Goal: Task Accomplishment & Management: Use online tool/utility

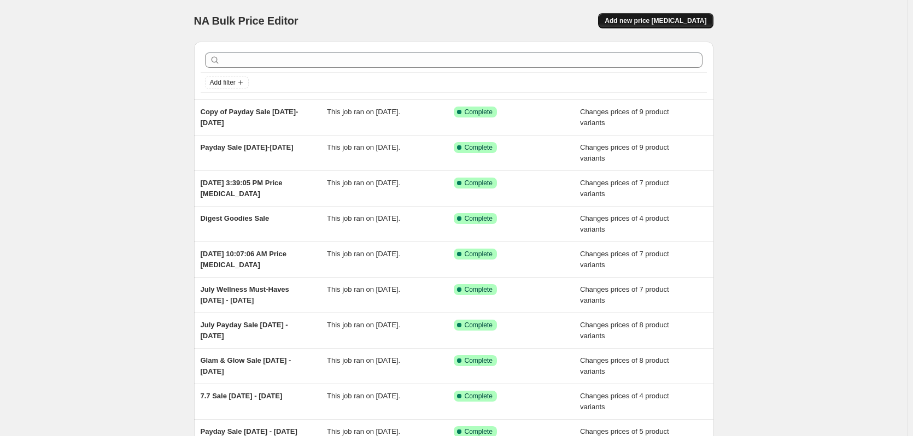
click at [671, 18] on span "Add new price [MEDICAL_DATA]" at bounding box center [656, 20] width 102 height 9
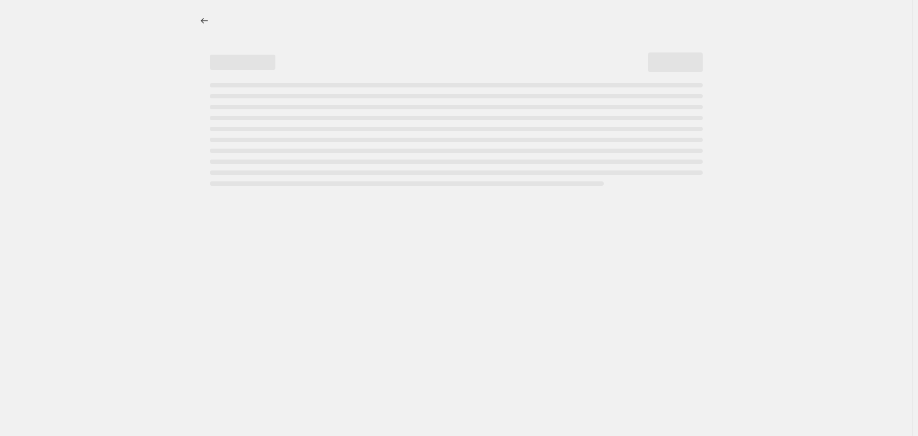
select select "percentage"
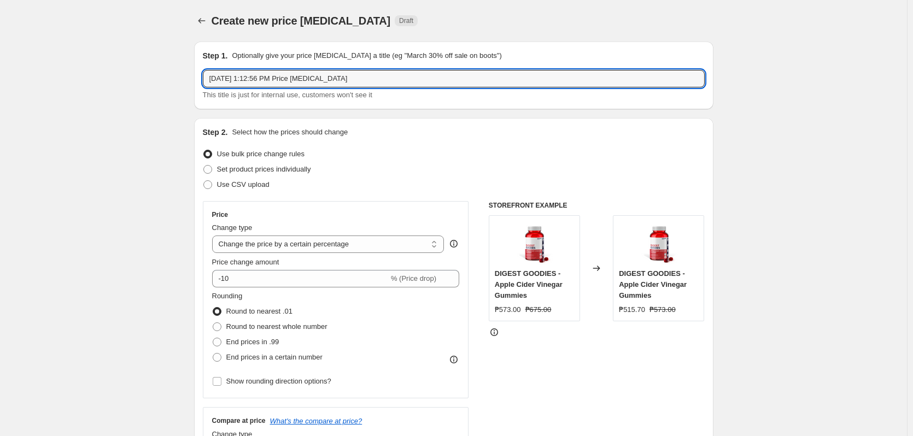
drag, startPoint x: 364, startPoint y: 74, endPoint x: 204, endPoint y: 73, distance: 160.2
click at [204, 73] on div "Step 1. Optionally give your price [MEDICAL_DATA] a title (eg "March 30% off sa…" at bounding box center [453, 76] width 519 height 68
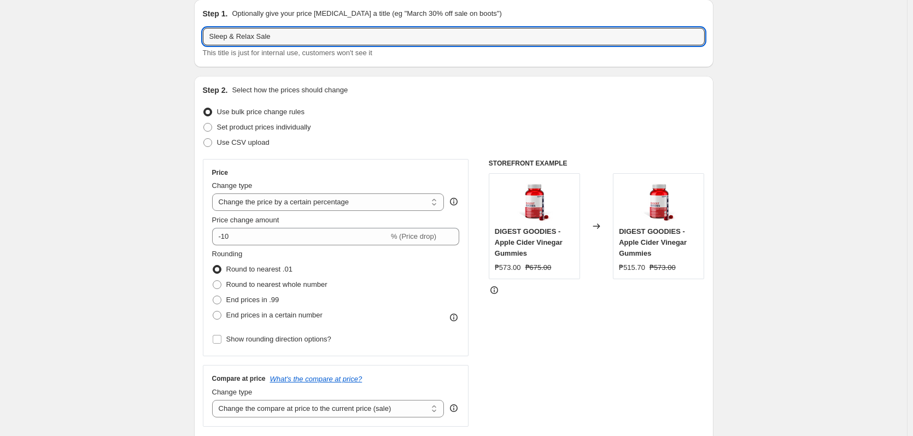
scroll to position [55, 0]
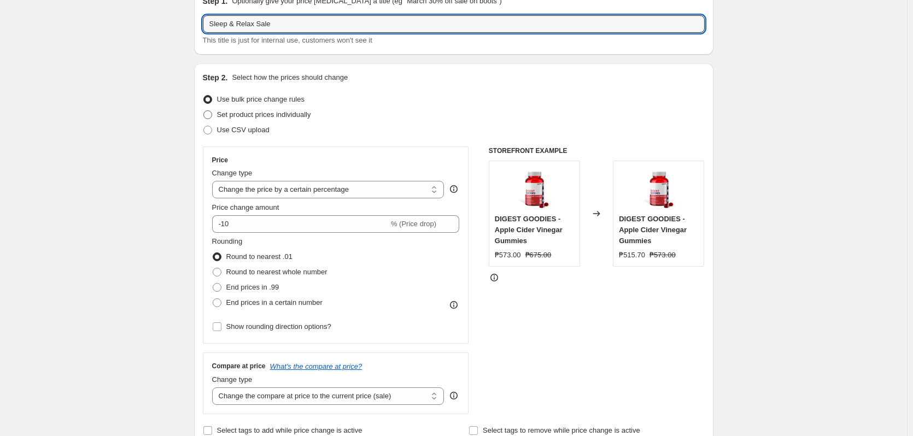
type input "Sleep & Relax Sale"
click at [268, 113] on span "Set product prices individually" at bounding box center [264, 114] width 94 height 8
click at [204, 111] on input "Set product prices individually" at bounding box center [203, 110] width 1 height 1
radio input "true"
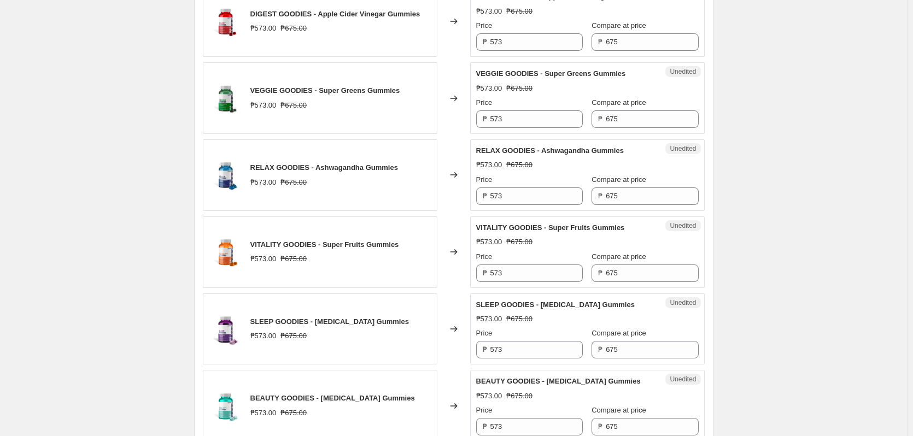
scroll to position [328, 0]
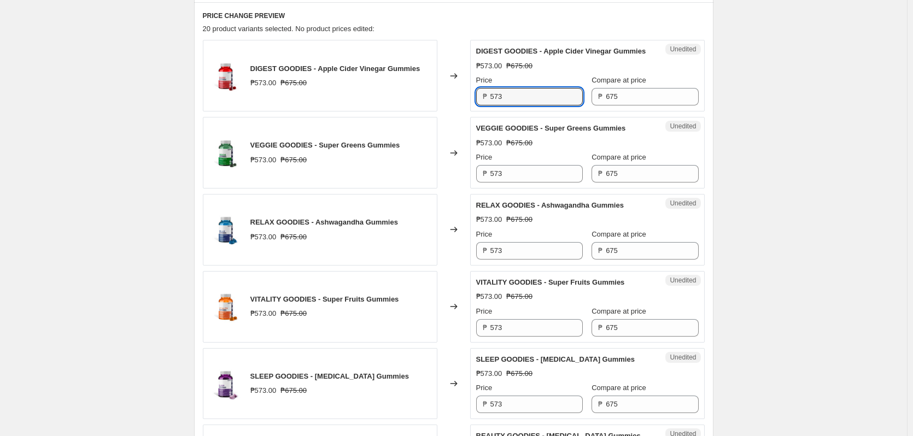
drag, startPoint x: 513, startPoint y: 112, endPoint x: 449, endPoint y: 102, distance: 64.6
click at [449, 102] on div "DIGEST GOODIES - Apple Cider Vinegar Gummies ₱573.00 ₱675.00 Changed to Unedite…" at bounding box center [454, 76] width 502 height 72
paste input "67.00"
type input "567.00"
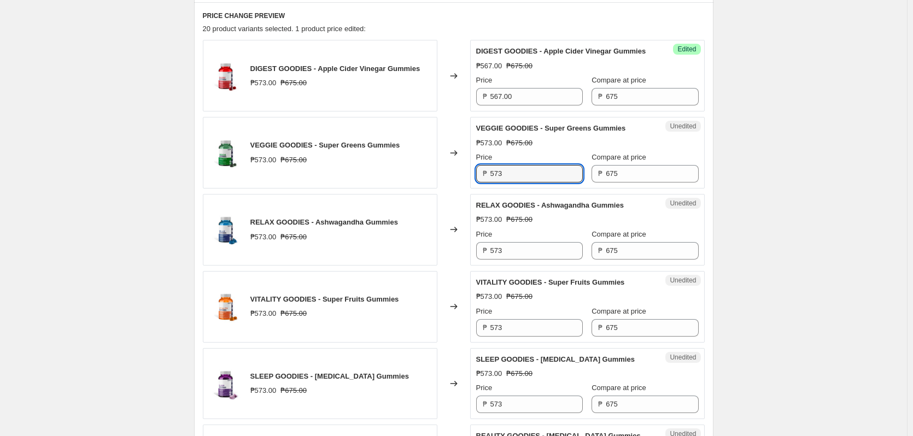
drag, startPoint x: 513, startPoint y: 186, endPoint x: 467, endPoint y: 182, distance: 46.1
click at [467, 182] on div "VEGGIE GOODIES - Super Greens Gummies ₱573.00 ₱675.00 Changed to Unedited VEGGI…" at bounding box center [454, 153] width 502 height 72
paste input "67.00"
type input "567.00"
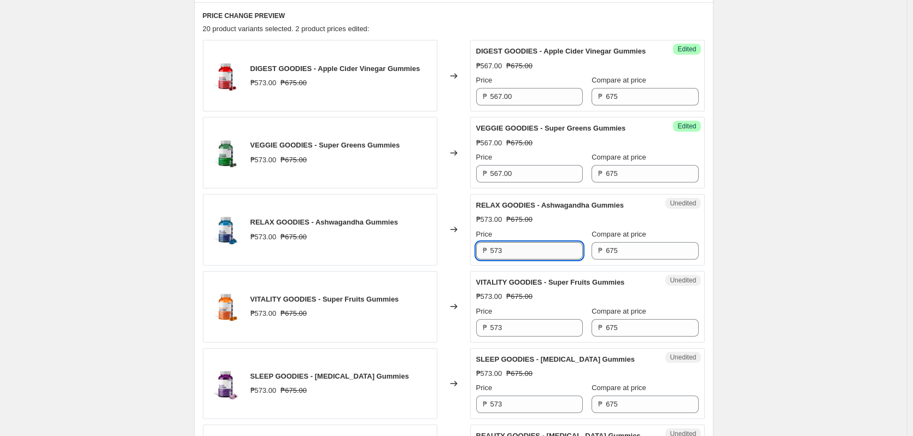
click at [518, 260] on input "573" at bounding box center [536, 250] width 92 height 17
paste input "67.00"
type input "567.00"
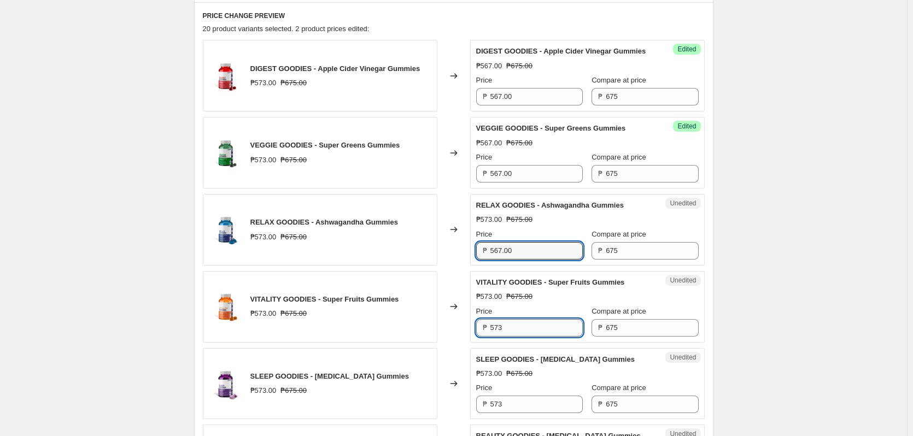
click at [519, 335] on input "573" at bounding box center [536, 327] width 92 height 17
paste input "67.00"
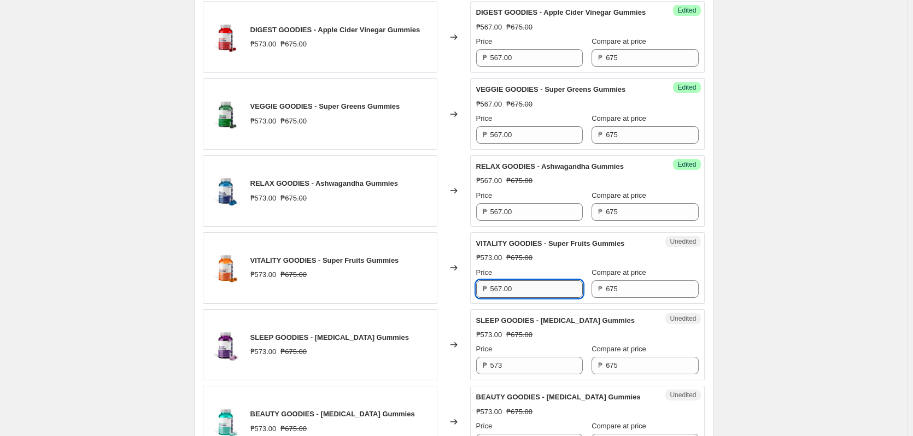
scroll to position [383, 0]
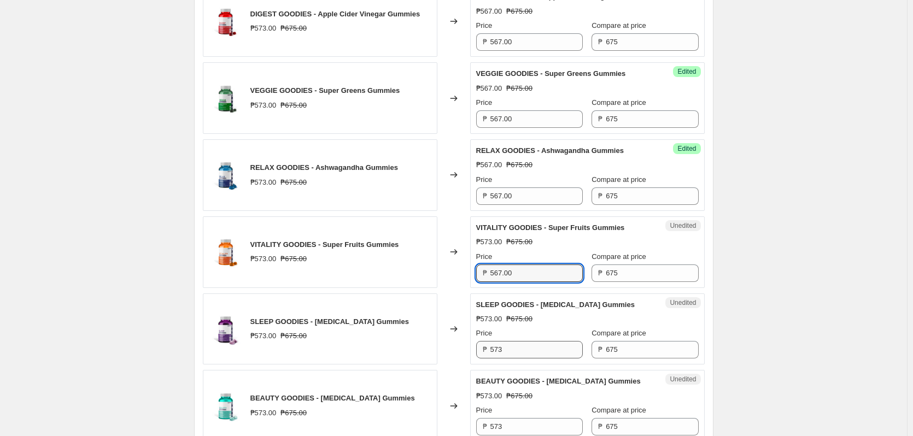
type input "567.00"
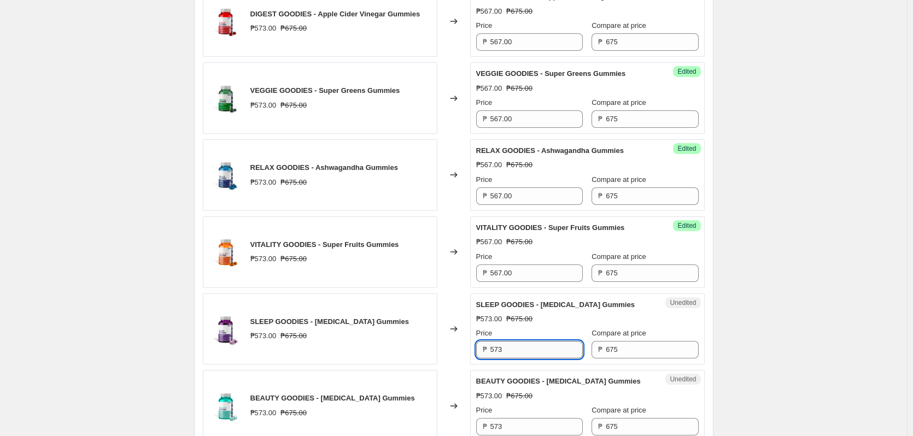
click at [514, 359] on input "573" at bounding box center [536, 349] width 92 height 17
paste input "67.00"
click at [494, 359] on input "567.00" at bounding box center [536, 349] width 92 height 17
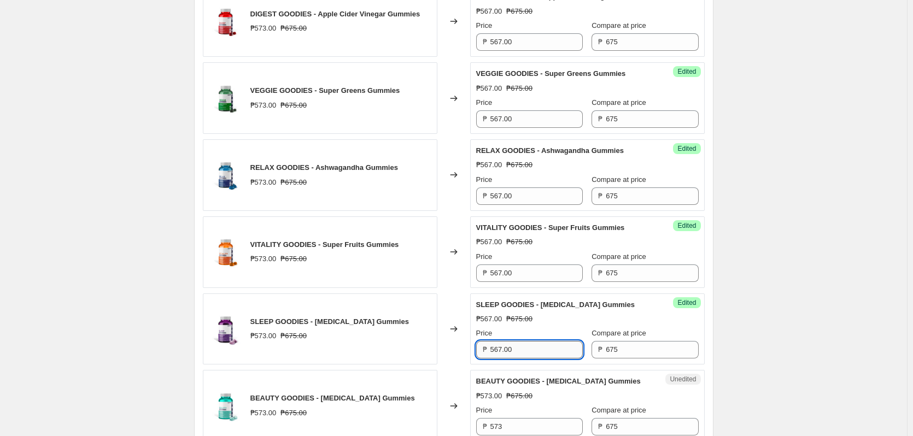
paste input "53.5"
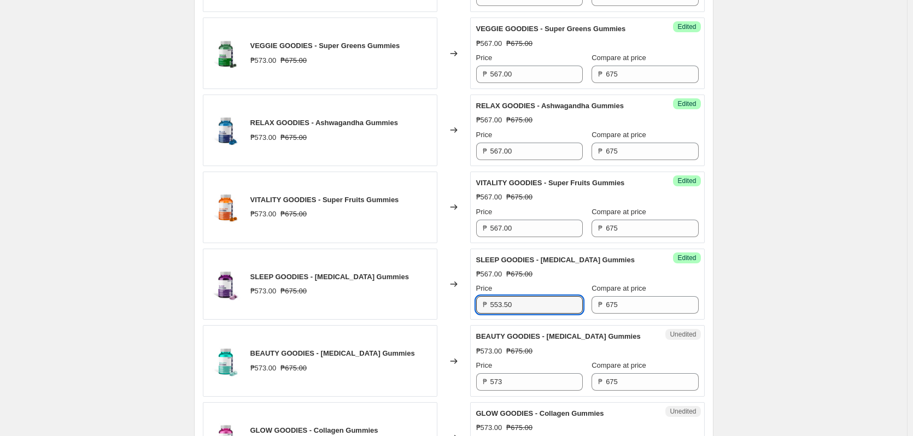
scroll to position [492, 0]
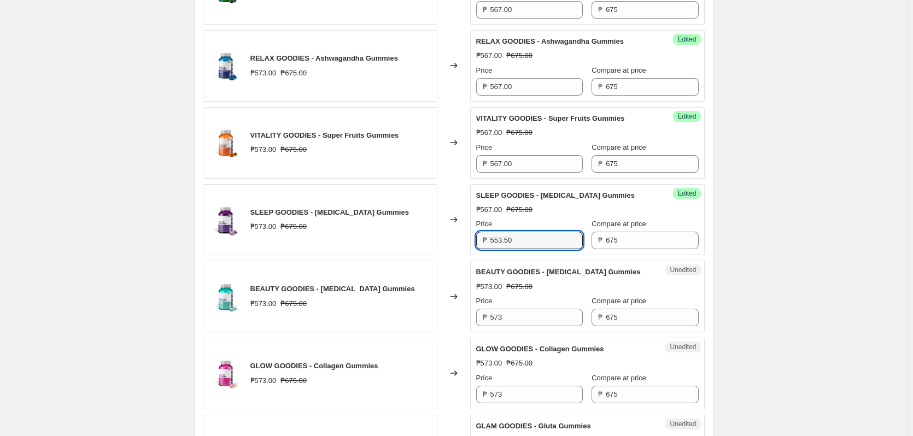
type input "553.50"
click at [490, 96] on div "₱ 567.00" at bounding box center [529, 86] width 107 height 17
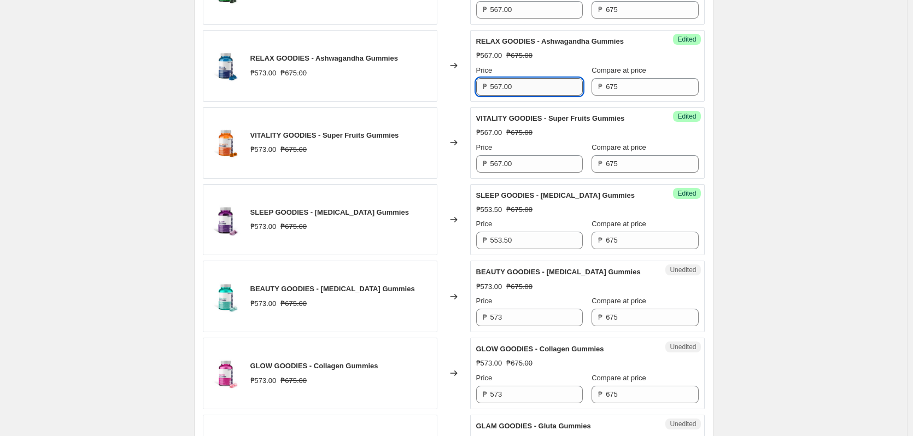
click at [506, 96] on input "567.00" at bounding box center [536, 86] width 92 height 17
paste input "53.5"
type input "553.50"
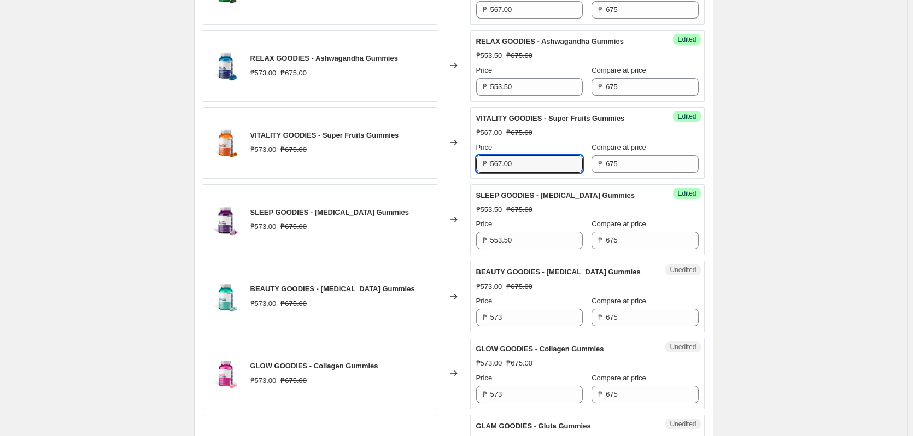
drag, startPoint x: 519, startPoint y: 175, endPoint x: 475, endPoint y: 171, distance: 44.0
click at [475, 171] on div "Success Edited VITALITY GOODIES - Super Fruits Gummies ₱567.00 ₱675.00 Price ₱ …" at bounding box center [587, 143] width 235 height 72
click at [517, 326] on input "573" at bounding box center [536, 317] width 92 height 17
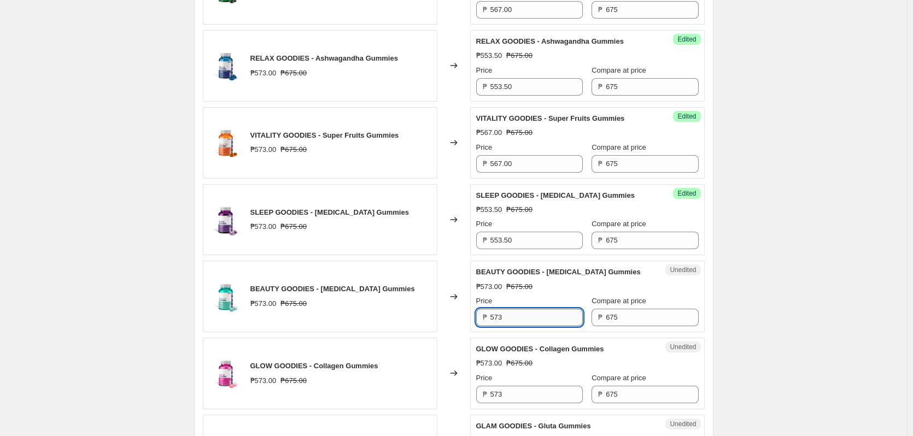
click at [517, 326] on input "573" at bounding box center [536, 317] width 92 height 17
paste input "67.00"
type input "567.00"
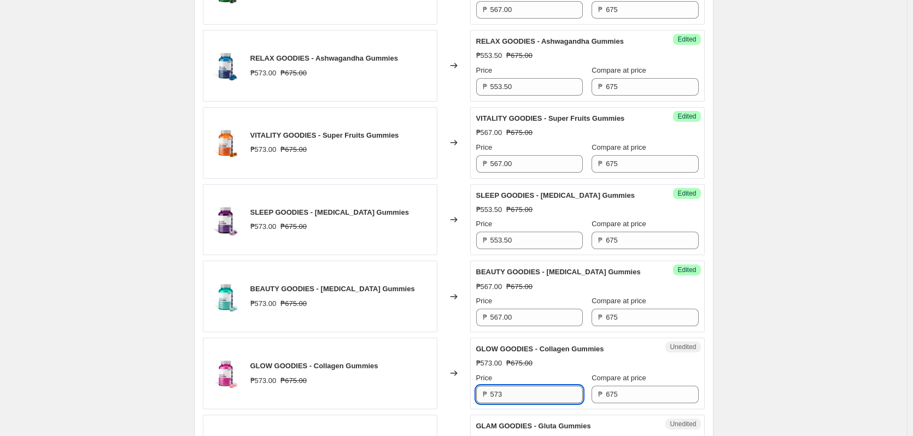
click at [519, 403] on input "573" at bounding box center [536, 394] width 92 height 17
paste input "67.00"
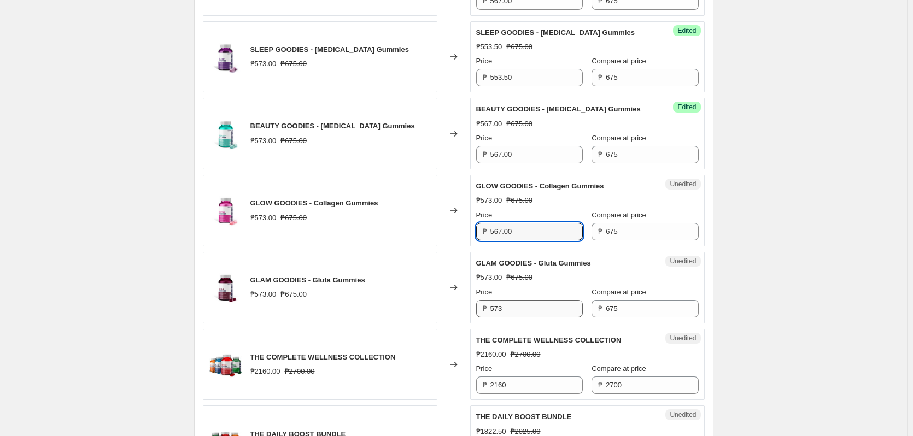
scroll to position [656, 0]
type input "567.00"
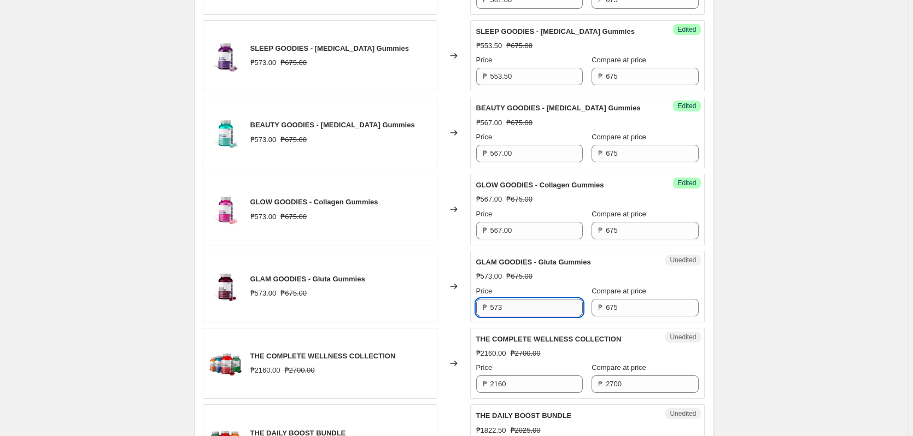
click at [508, 317] on input "573" at bounding box center [536, 307] width 92 height 17
paste input "67.00"
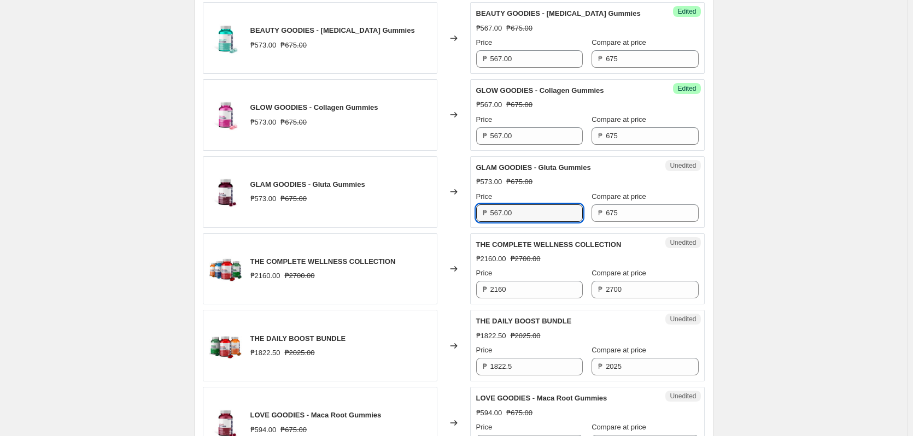
scroll to position [765, 0]
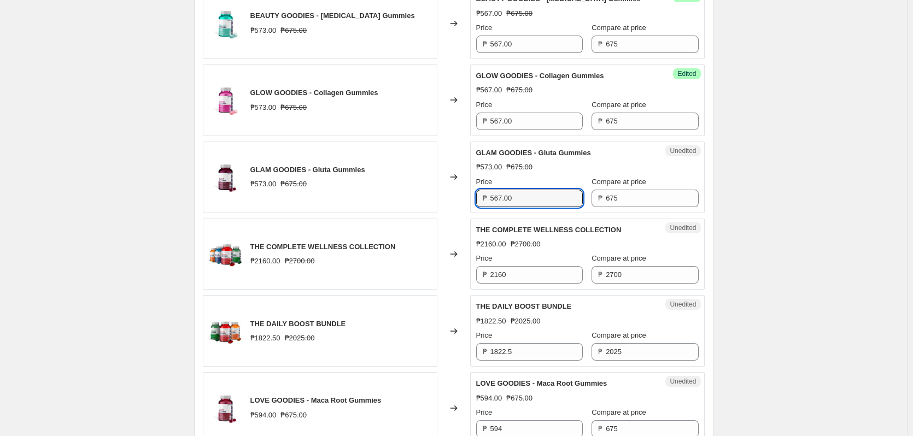
type input "567.00"
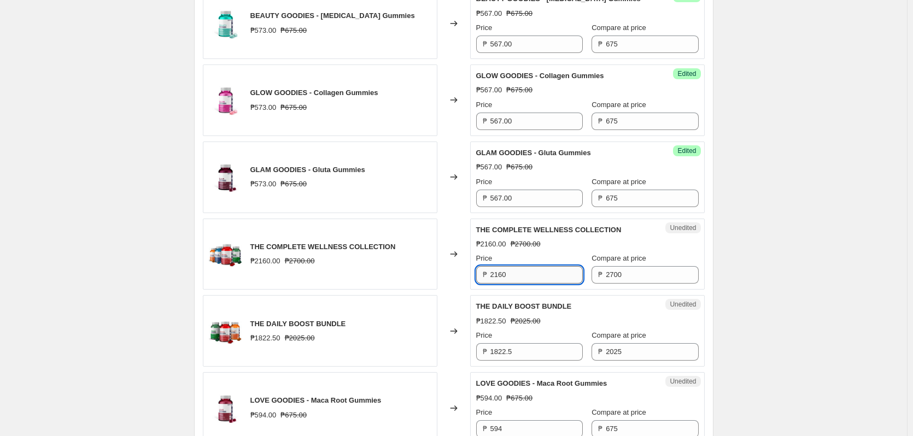
click at [542, 284] on input "2160" at bounding box center [536, 274] width 92 height 17
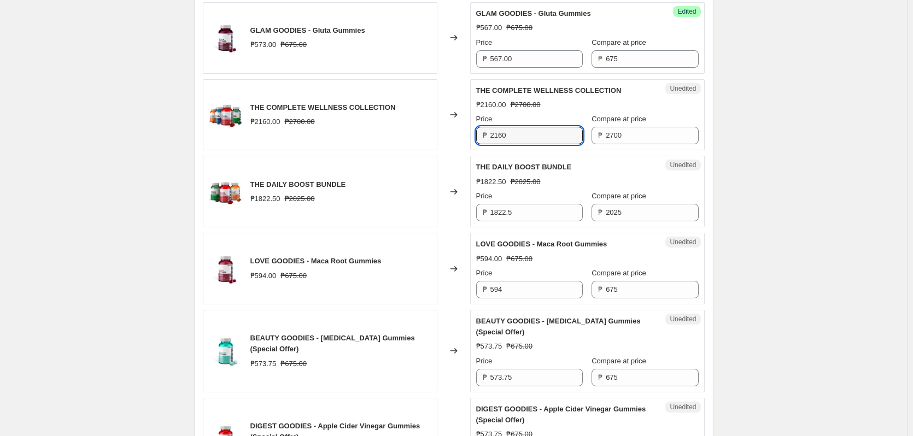
scroll to position [929, 0]
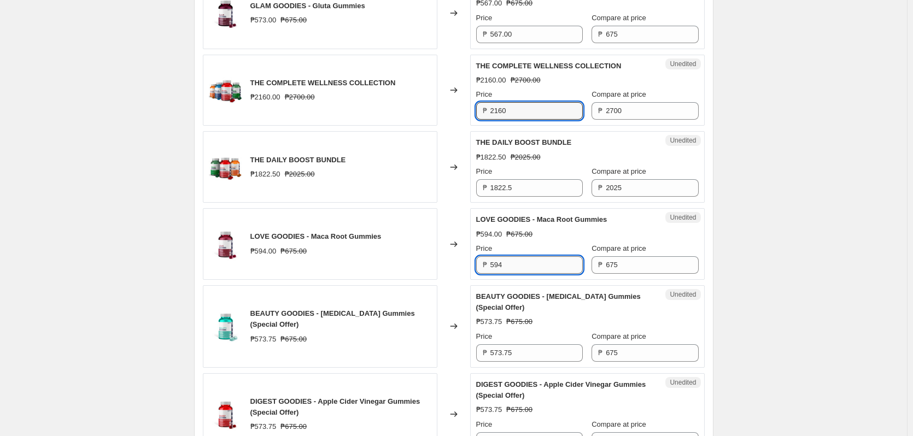
click at [494, 274] on input "594" at bounding box center [536, 264] width 92 height 17
paste input "73.75"
type input "573.75"
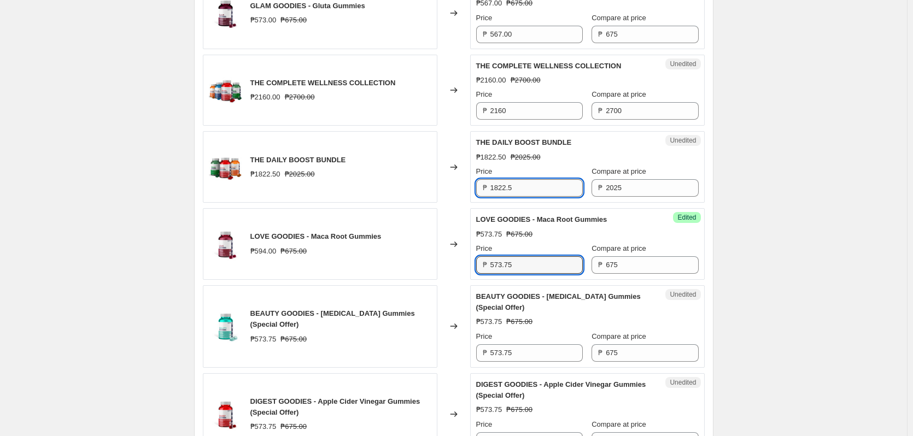
click at [503, 197] on input "1822.5" at bounding box center [536, 187] width 92 height 17
paste input "660"
type input "1660"
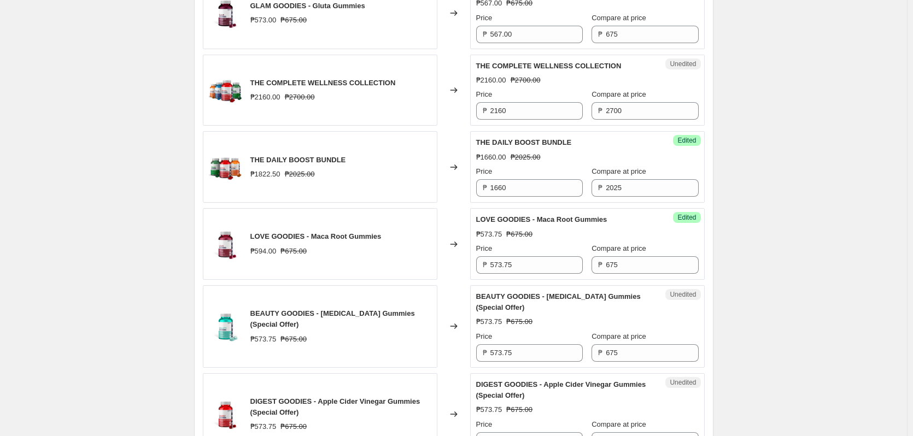
click at [832, 358] on div "Create new price [MEDICAL_DATA]. This page is ready Create new price [MEDICAL_D…" at bounding box center [453, 145] width 907 height 2148
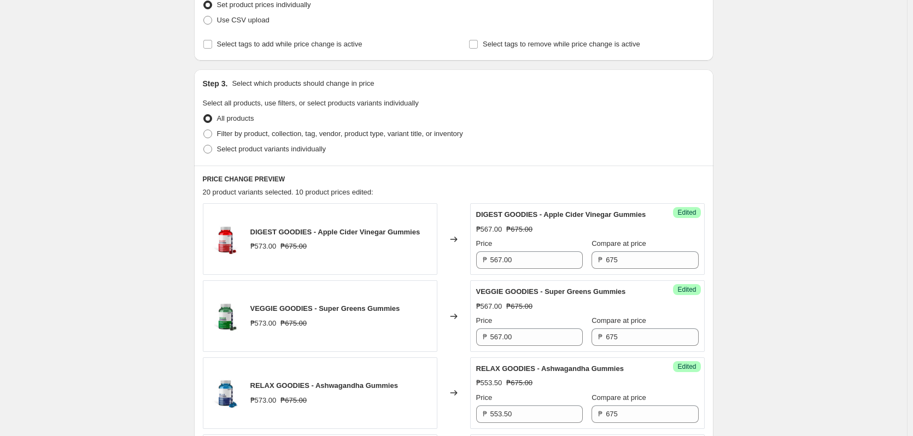
scroll to position [164, 0]
click at [293, 136] on span "Filter by product, collection, tag, vendor, product type, variant title, or inv…" at bounding box center [340, 134] width 246 height 8
click at [204, 131] on input "Filter by product, collection, tag, vendor, product type, variant title, or inv…" at bounding box center [203, 130] width 1 height 1
radio input "true"
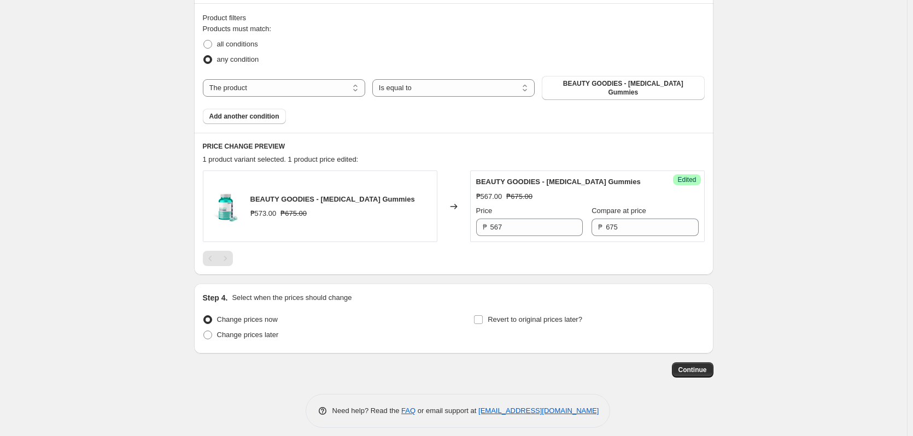
scroll to position [328, 0]
click at [291, 89] on select "The product The product's collection The product's tag The product's vendor The…" at bounding box center [284, 86] width 162 height 17
select select "collection"
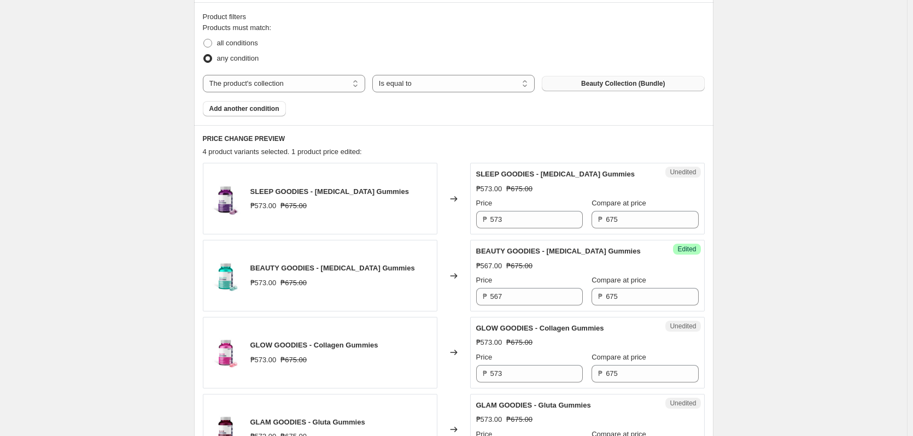
click at [603, 87] on span "Beauty Collection (Bundle)" at bounding box center [623, 83] width 84 height 9
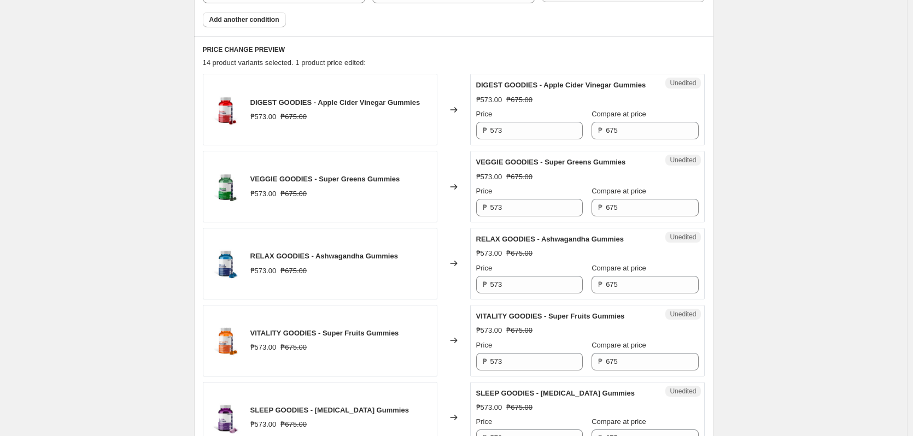
scroll to position [437, 0]
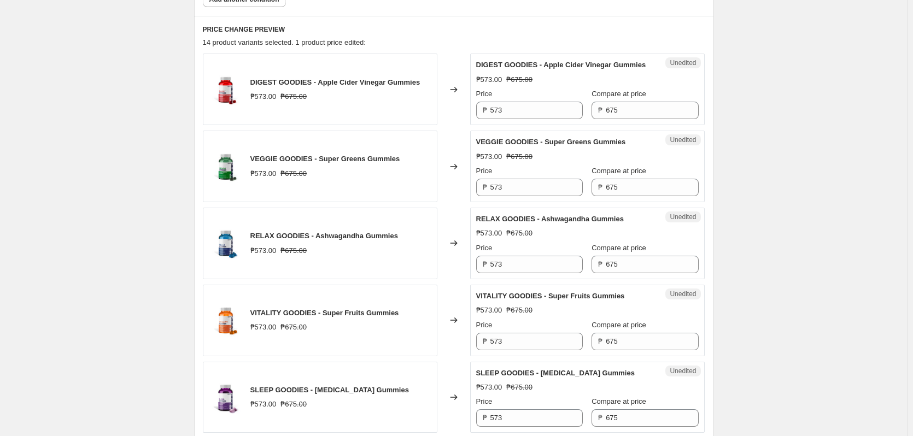
click at [491, 119] on div "₱ 573" at bounding box center [529, 110] width 107 height 17
paste input "567.00"
paste input "text"
type input "567.00"
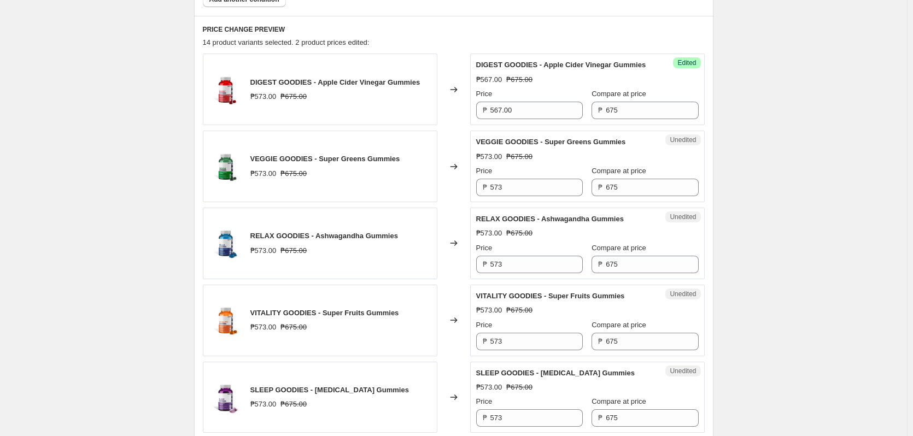
click at [487, 191] on span "₱" at bounding box center [485, 187] width 4 height 8
drag, startPoint x: 506, startPoint y: 198, endPoint x: 485, endPoint y: 198, distance: 21.3
click at [485, 196] on div "₱ 573" at bounding box center [529, 187] width 107 height 17
paste input "67.00"
type input "567.00"
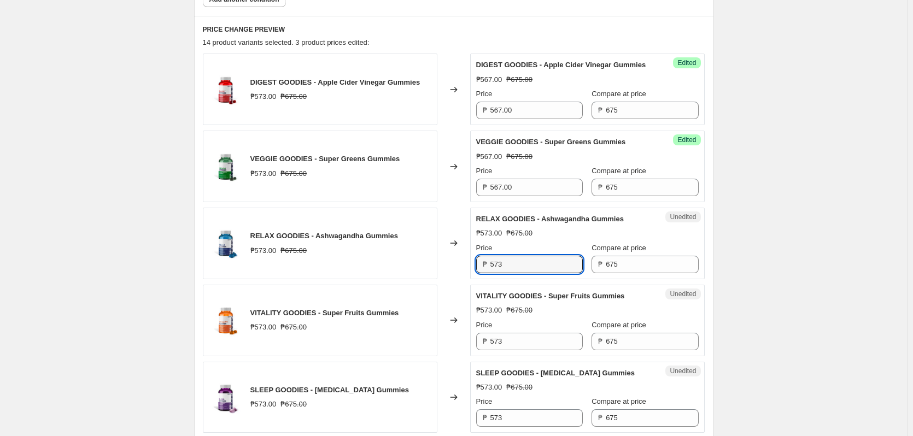
drag, startPoint x: 508, startPoint y: 281, endPoint x: 475, endPoint y: 279, distance: 33.4
click at [475, 279] on div "Unedited RELAX GOODIES - Ashwagandha Gummies ₱573.00 ₱675.00 Price ₱ 573 Compar…" at bounding box center [587, 244] width 235 height 72
drag, startPoint x: 515, startPoint y: 274, endPoint x: 437, endPoint y: 274, distance: 78.2
click at [451, 274] on div "RELAX GOODIES - Ashwagandha Gummies ₱573.00 ₱675.00 Changed to Success Edited R…" at bounding box center [454, 244] width 502 height 72
paste input "5"
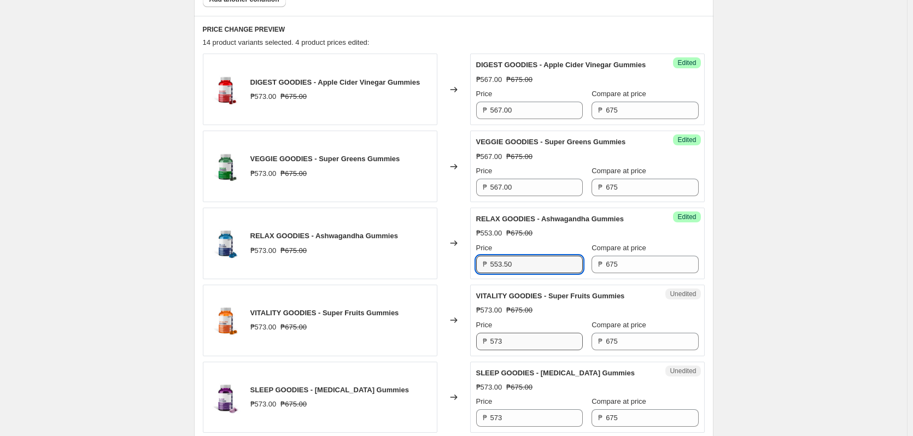
scroll to position [547, 0]
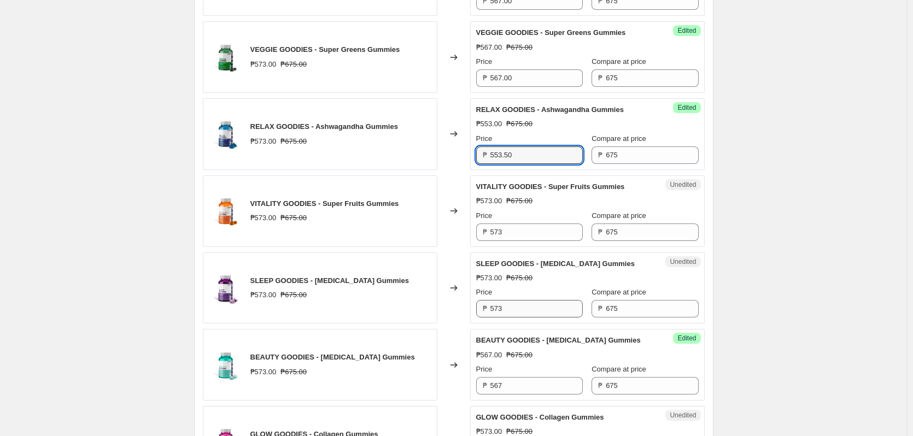
type input "553.50"
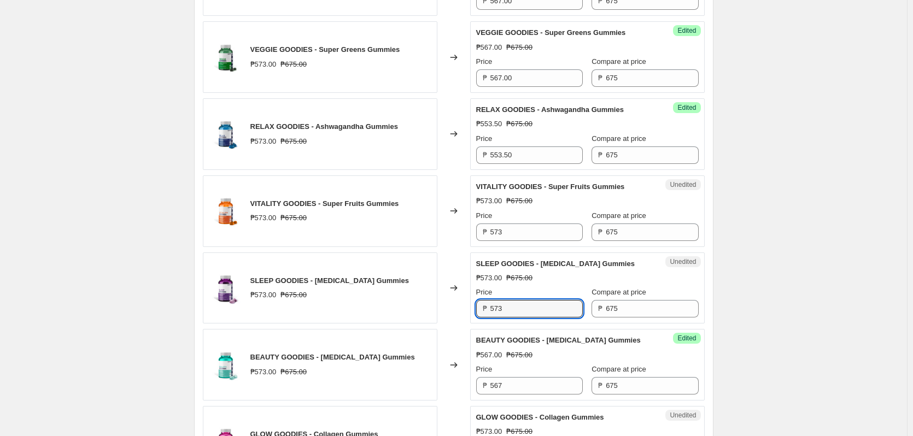
drag, startPoint x: 514, startPoint y: 321, endPoint x: 446, endPoint y: 317, distance: 68.4
click at [446, 317] on div "SLEEP GOODIES - [MEDICAL_DATA] Gummies ₱573.00 ₱675.00 Changed to Unedited SLEE…" at bounding box center [454, 289] width 502 height 72
paste input "53.50"
type input "553.50"
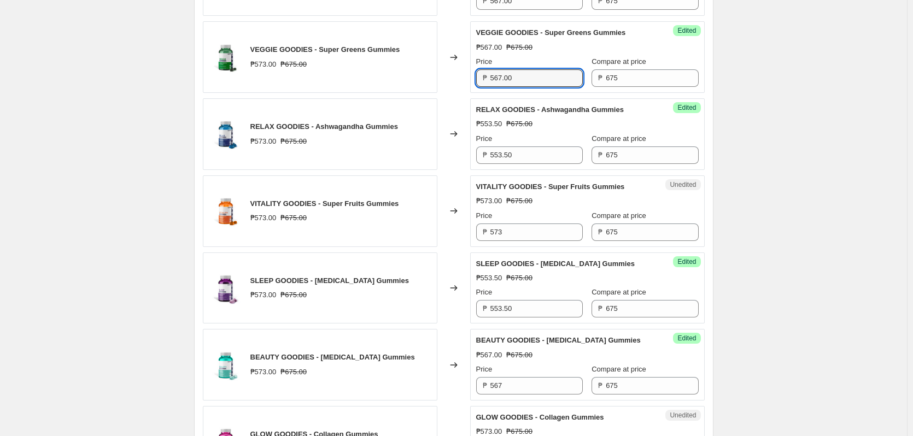
drag, startPoint x: 517, startPoint y: 86, endPoint x: 470, endPoint y: 90, distance: 47.7
click at [470, 91] on div "VEGGIE GOODIES - Super Greens Gummies ₱573.00 ₱675.00 Changed to Success Edited…" at bounding box center [454, 57] width 502 height 72
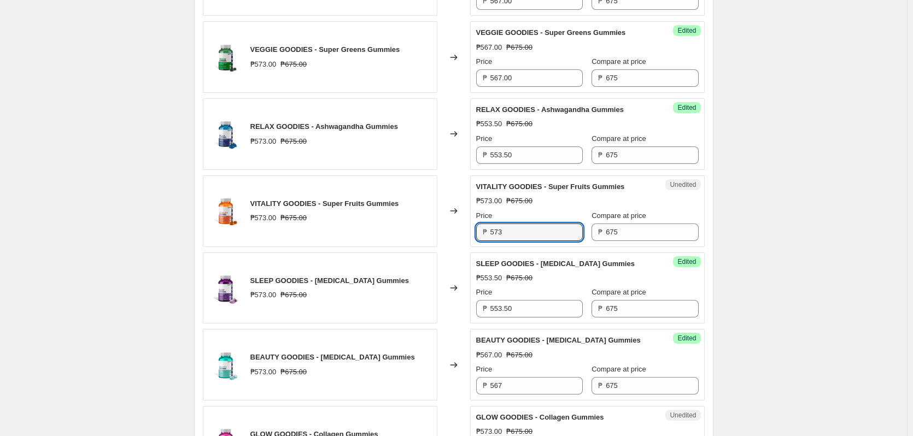
drag, startPoint x: 515, startPoint y: 243, endPoint x: 459, endPoint y: 233, distance: 57.1
click at [459, 233] on div "VITALITY GOODIES - Super Fruits Gummies ₱573.00 ₱675.00 Changed to Unedited VIT…" at bounding box center [454, 211] width 502 height 72
paste input "67.00"
type input "567.00"
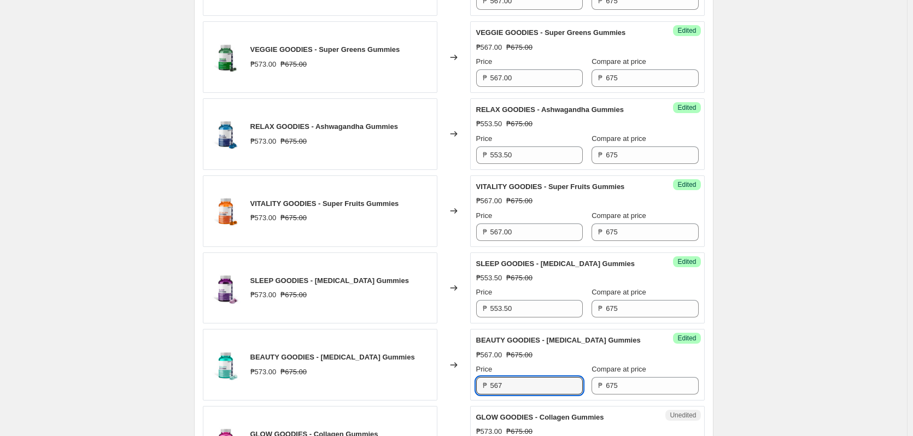
drag, startPoint x: 517, startPoint y: 401, endPoint x: 441, endPoint y: 393, distance: 77.0
click at [452, 396] on div "BEAUTY GOODIES - [MEDICAL_DATA] Gummies ₱573.00 ₱675.00 Changed to Success Edit…" at bounding box center [454, 365] width 502 height 72
paste input ".00"
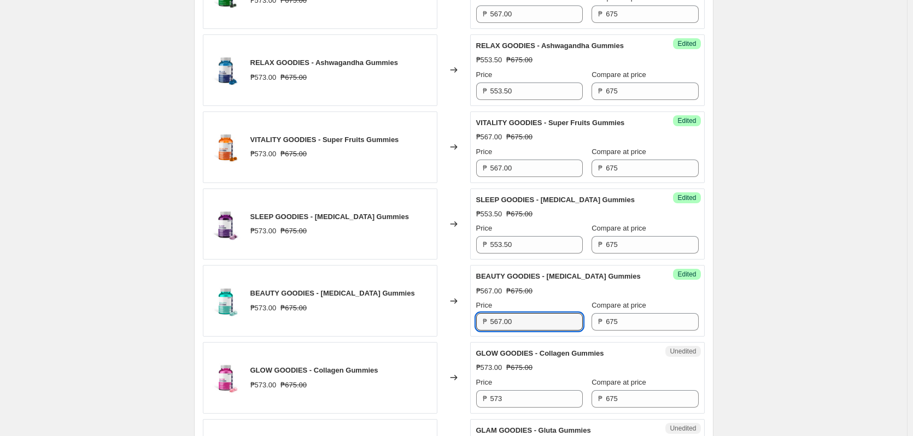
scroll to position [711, 0]
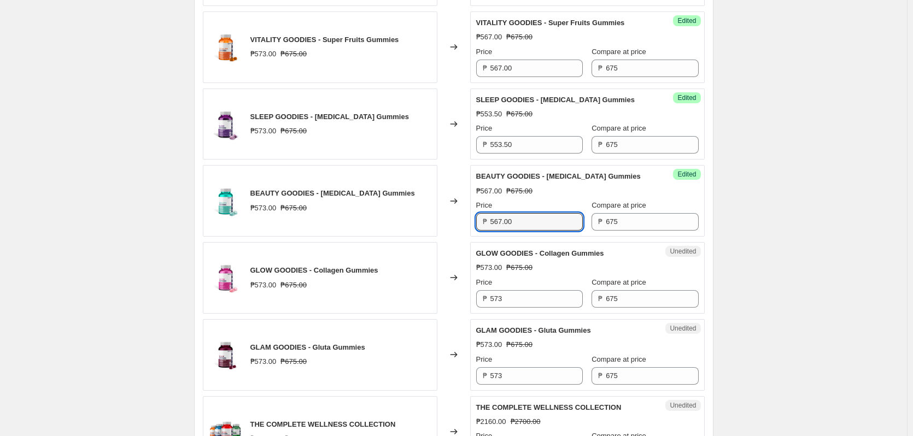
type input "567.00"
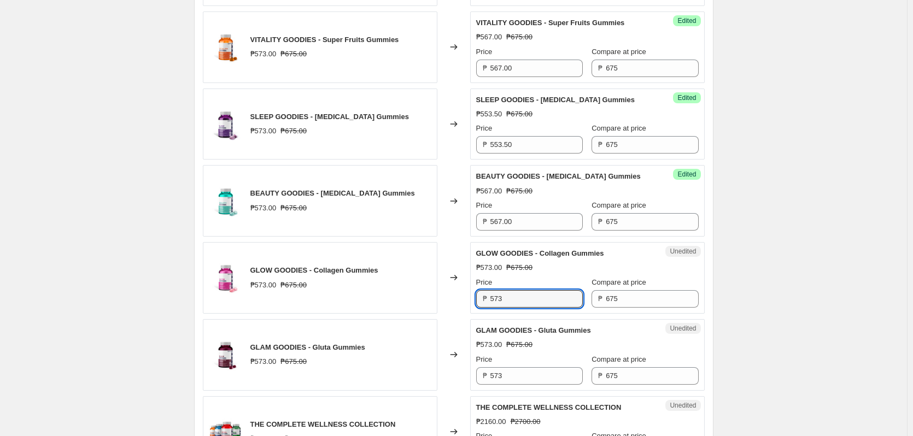
drag, startPoint x: 483, startPoint y: 307, endPoint x: 436, endPoint y: 306, distance: 46.5
click at [437, 306] on div "GLOW GOODIES - Collagen Gummies ₱573.00 ₱675.00 Changed to Unedited GLOW GOODIE…" at bounding box center [454, 278] width 502 height 72
paste input "67.00"
type input "567.00"
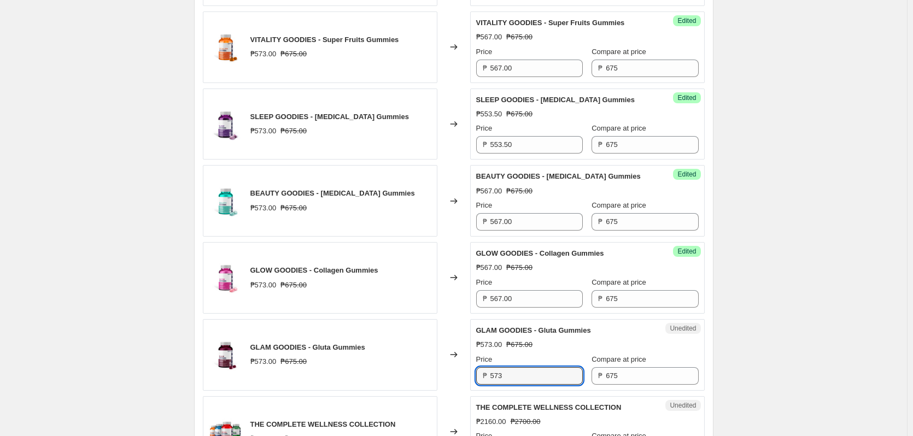
drag, startPoint x: 491, startPoint y: 386, endPoint x: 440, endPoint y: 380, distance: 51.1
click at [458, 385] on div "GLAM GOODIES - Gluta Gummies ₱573.00 ₱675.00 Changed to Unedited GLAM GOODIES -…" at bounding box center [454, 355] width 502 height 72
paste input "67.00"
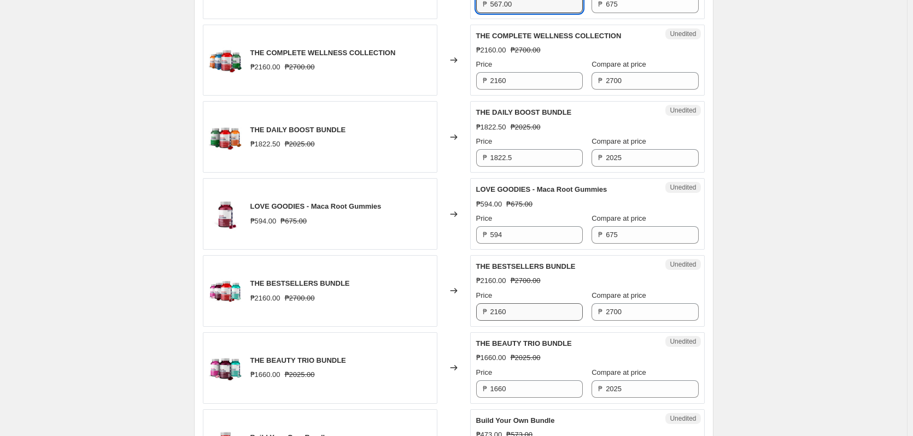
scroll to position [1093, 0]
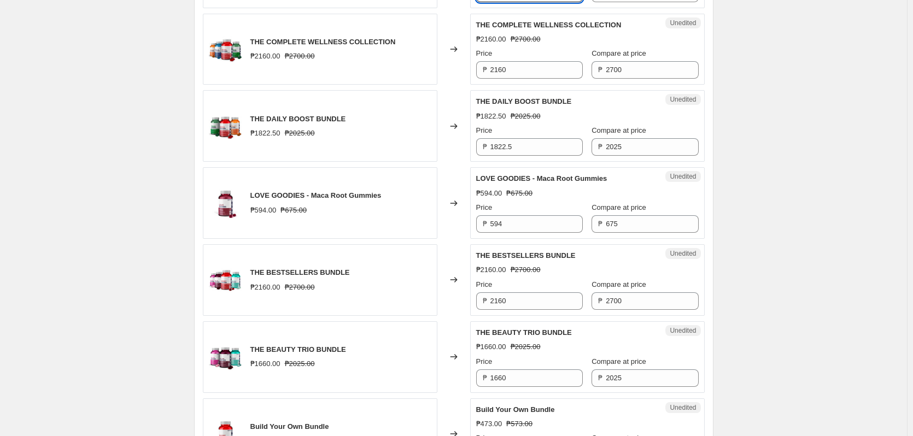
type input "567.00"
drag, startPoint x: 508, startPoint y: 237, endPoint x: 439, endPoint y: 229, distance: 70.0
click at [448, 233] on div "LOVE GOODIES - Maca Root Gummies ₱594.00 ₱675.00 Changed to Unedited LOVE GOODI…" at bounding box center [454, 203] width 502 height 72
paste input "73.75"
type input "573.75"
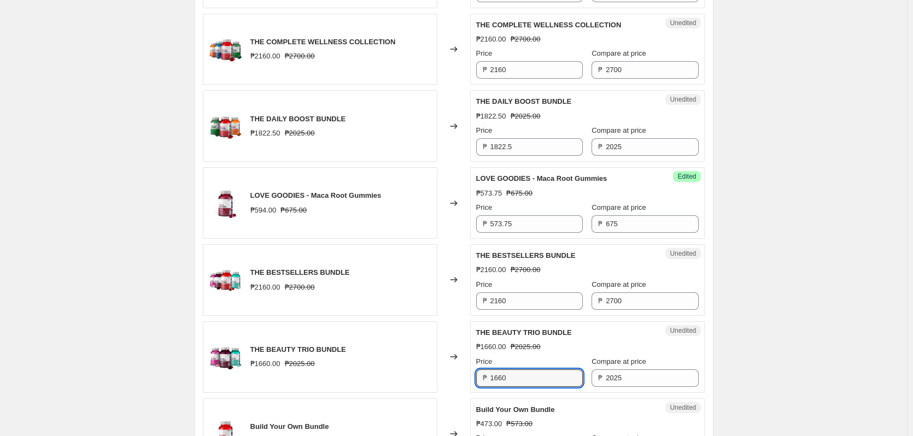
drag, startPoint x: 512, startPoint y: 390, endPoint x: 470, endPoint y: 373, distance: 45.4
click at [473, 389] on div "Unedited THE BEAUTY TRIO BUNDLE ₱1660.00 ₱2025.00 Price ₱ 1660 Compare at price…" at bounding box center [587, 357] width 235 height 72
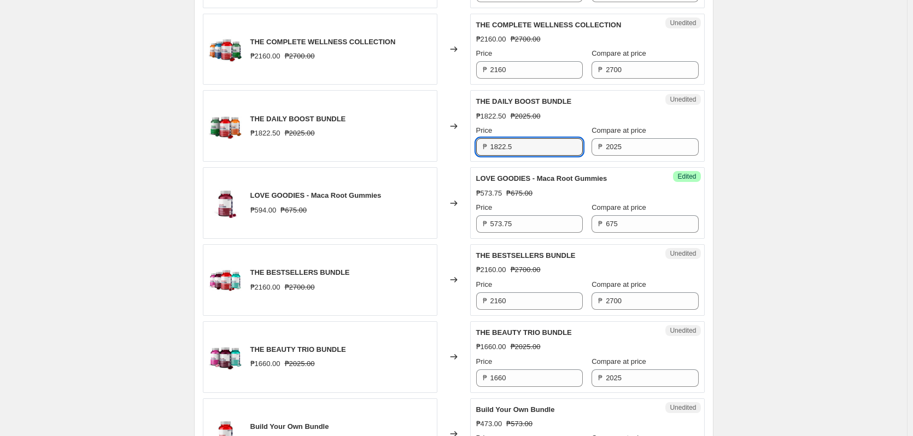
drag, startPoint x: 523, startPoint y: 156, endPoint x: 421, endPoint y: 148, distance: 102.5
click at [424, 149] on div "THE DAILY BOOST BUNDLE ₱1822.50 ₱2025.00 Changed to Unedited THE DAILY BOOST BU…" at bounding box center [454, 126] width 502 height 72
paste input "660"
type input "1660"
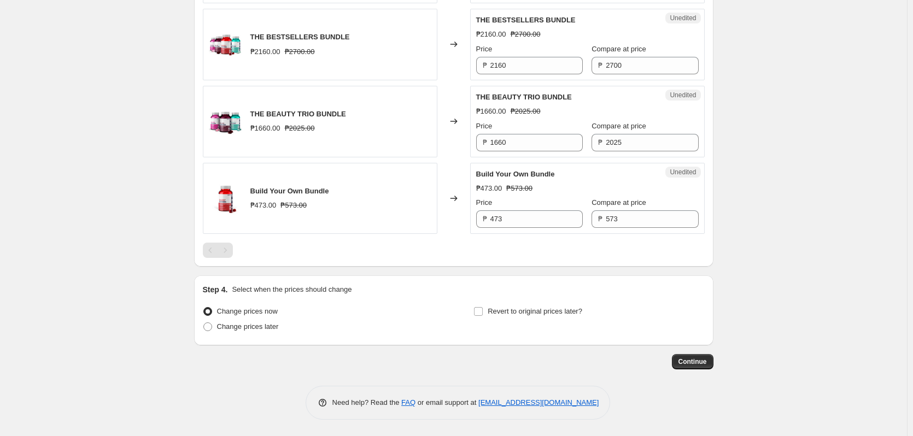
scroll to position [1340, 0]
click at [684, 360] on span "Continue" at bounding box center [692, 362] width 28 height 9
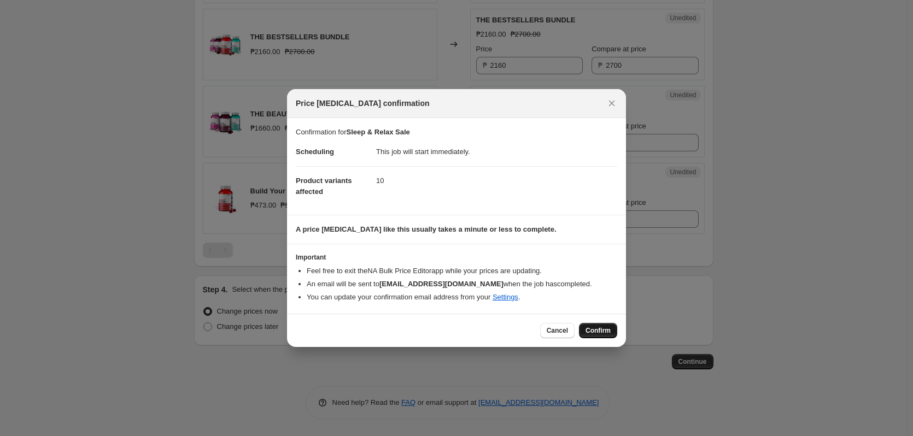
click at [600, 325] on button "Confirm" at bounding box center [598, 330] width 38 height 15
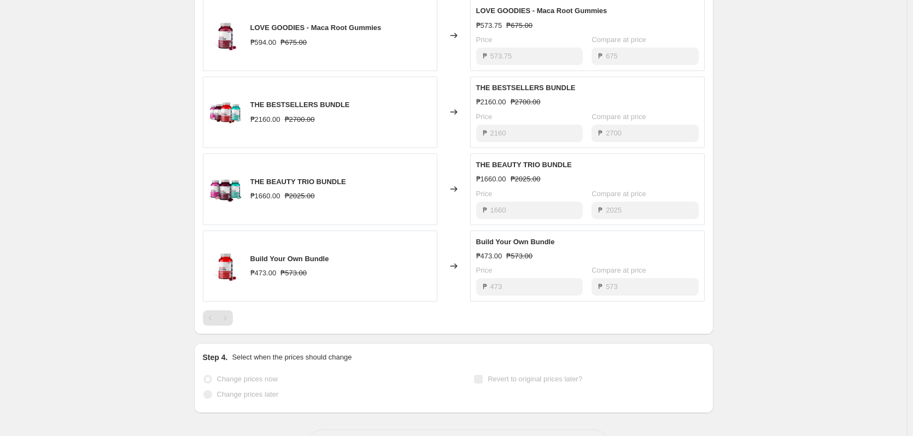
select select "collection"
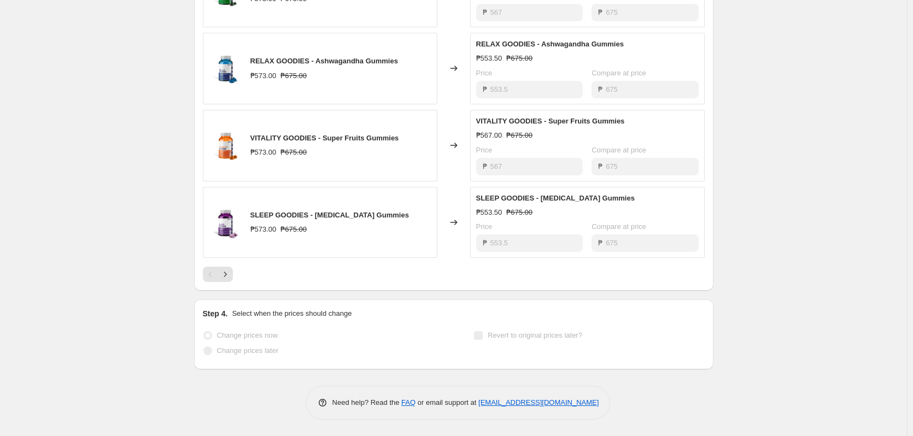
scroll to position [0, 0]
